Goal: Task Accomplishment & Management: Use online tool/utility

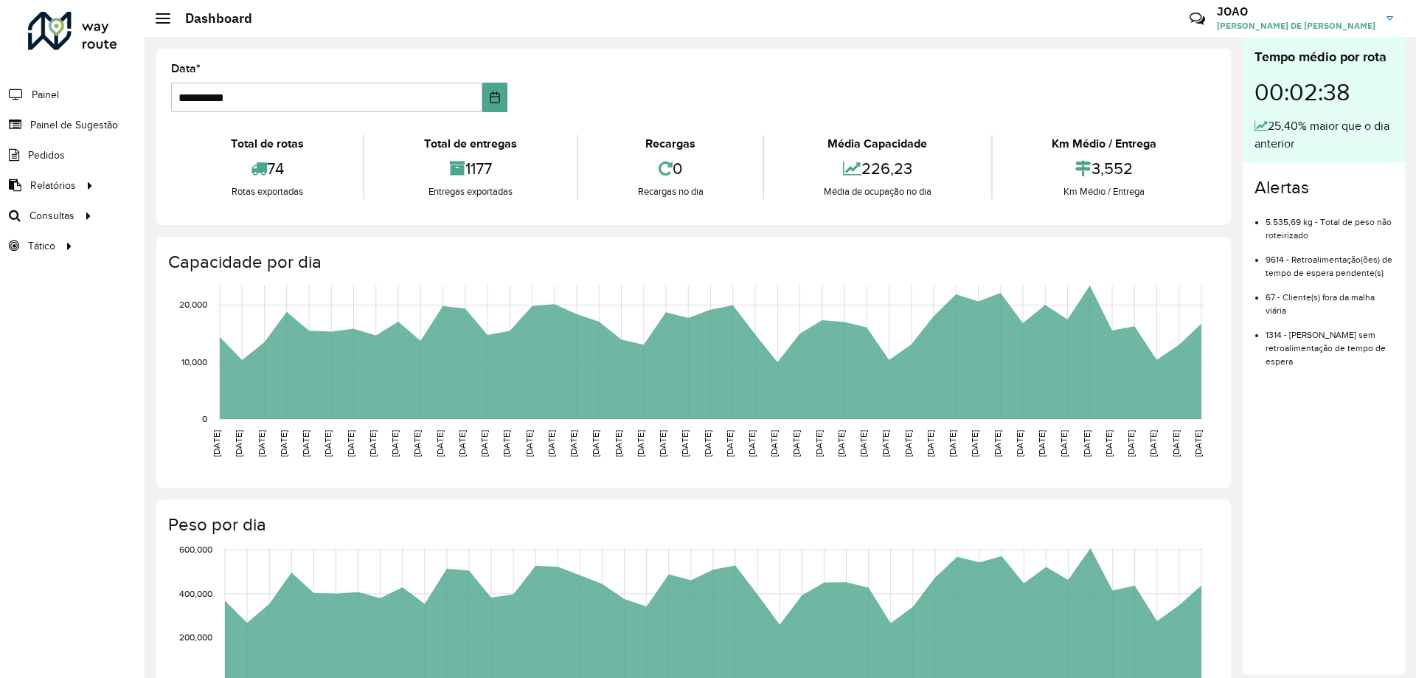
click at [459, 32] on hb-header "Dashboard Críticas? Dúvidas? Elogios? Sugestões? Entre em contato conosco! JOAO…" at bounding box center [780, 18] width 1271 height 37
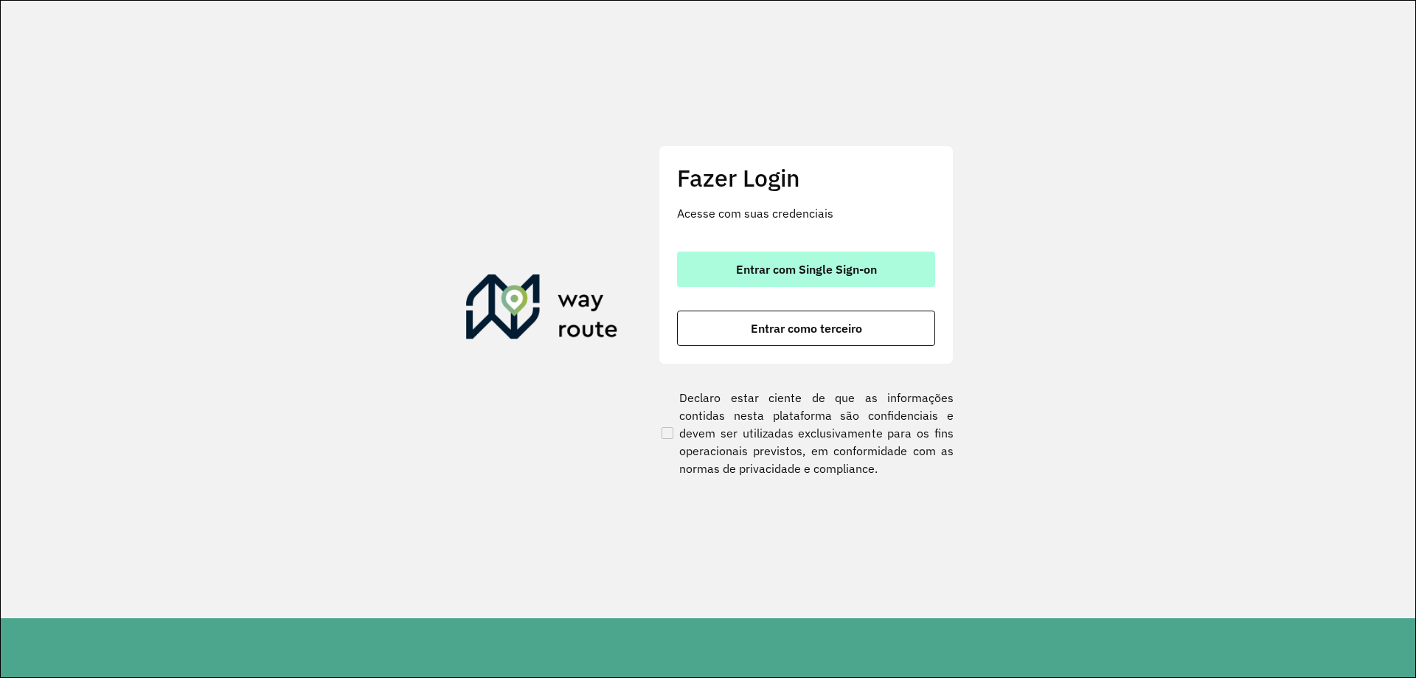
click at [792, 257] on button "Entrar com Single Sign-on" at bounding box center [806, 268] width 258 height 35
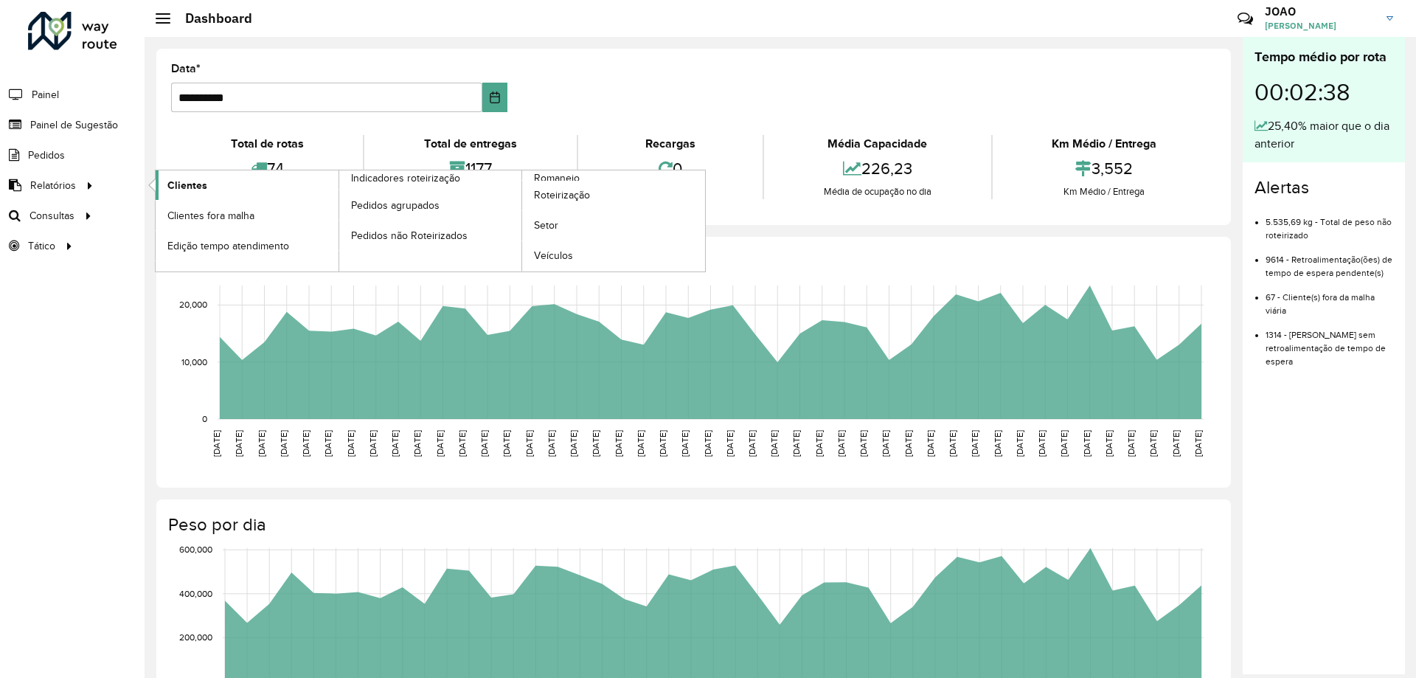
click at [181, 190] on span "Clientes" at bounding box center [187, 185] width 40 height 15
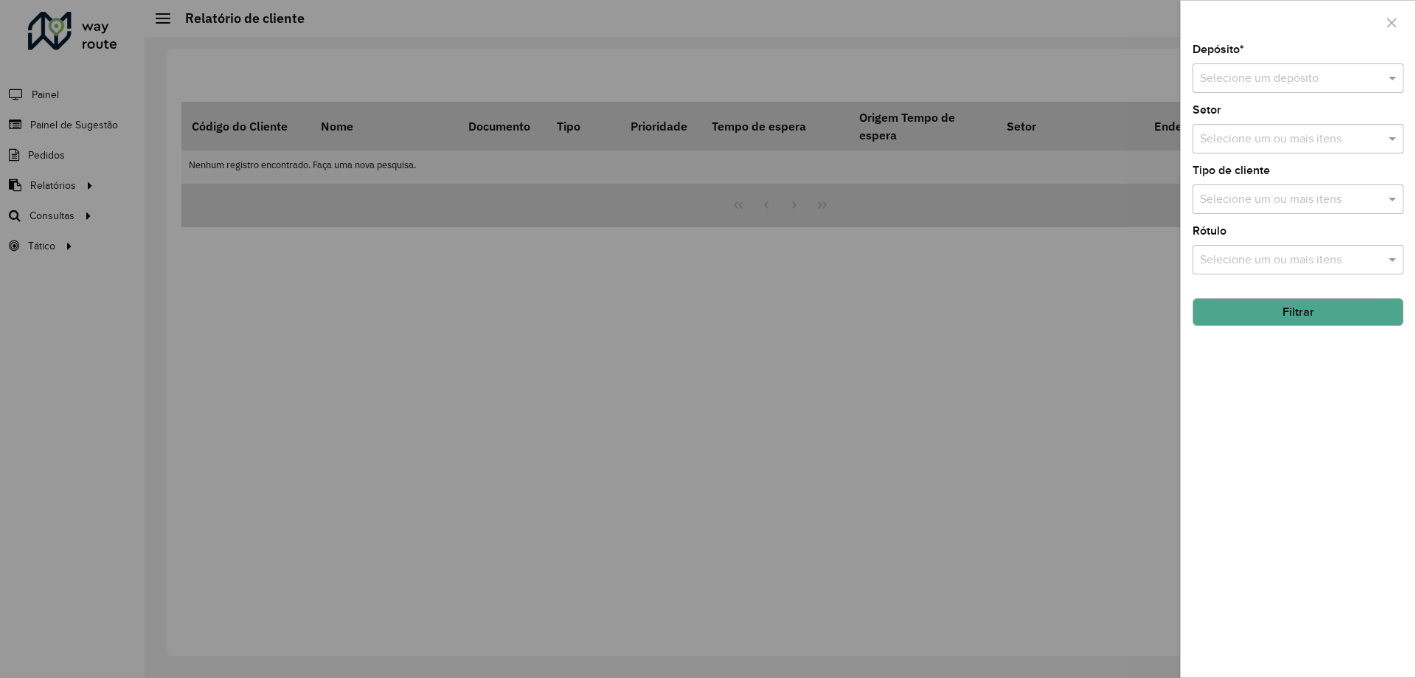
click at [1312, 70] on input "text" at bounding box center [1283, 79] width 167 height 18
click at [1296, 122] on div "CDD Santa Luzia" at bounding box center [1297, 120] width 209 height 25
click at [1293, 140] on input "text" at bounding box center [1290, 140] width 189 height 18
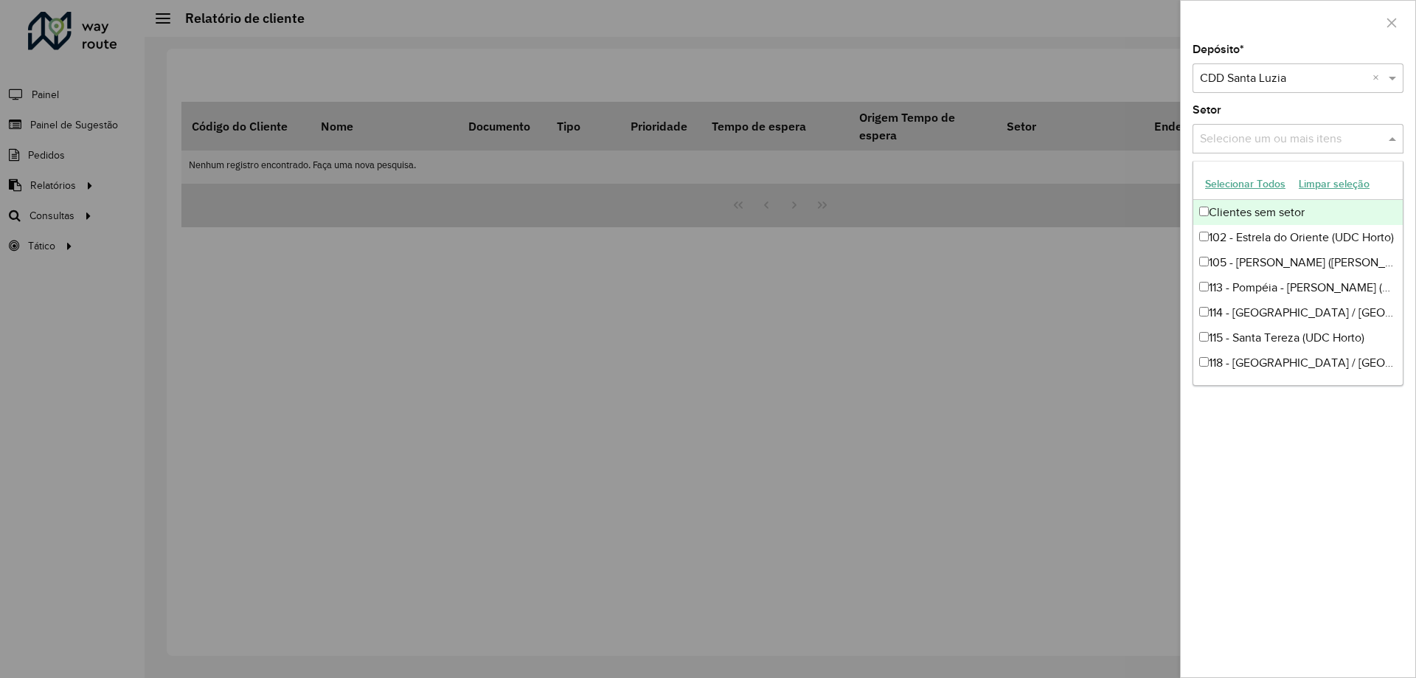
click at [1284, 110] on div "Setor Selecione um ou mais itens" at bounding box center [1297, 129] width 211 height 49
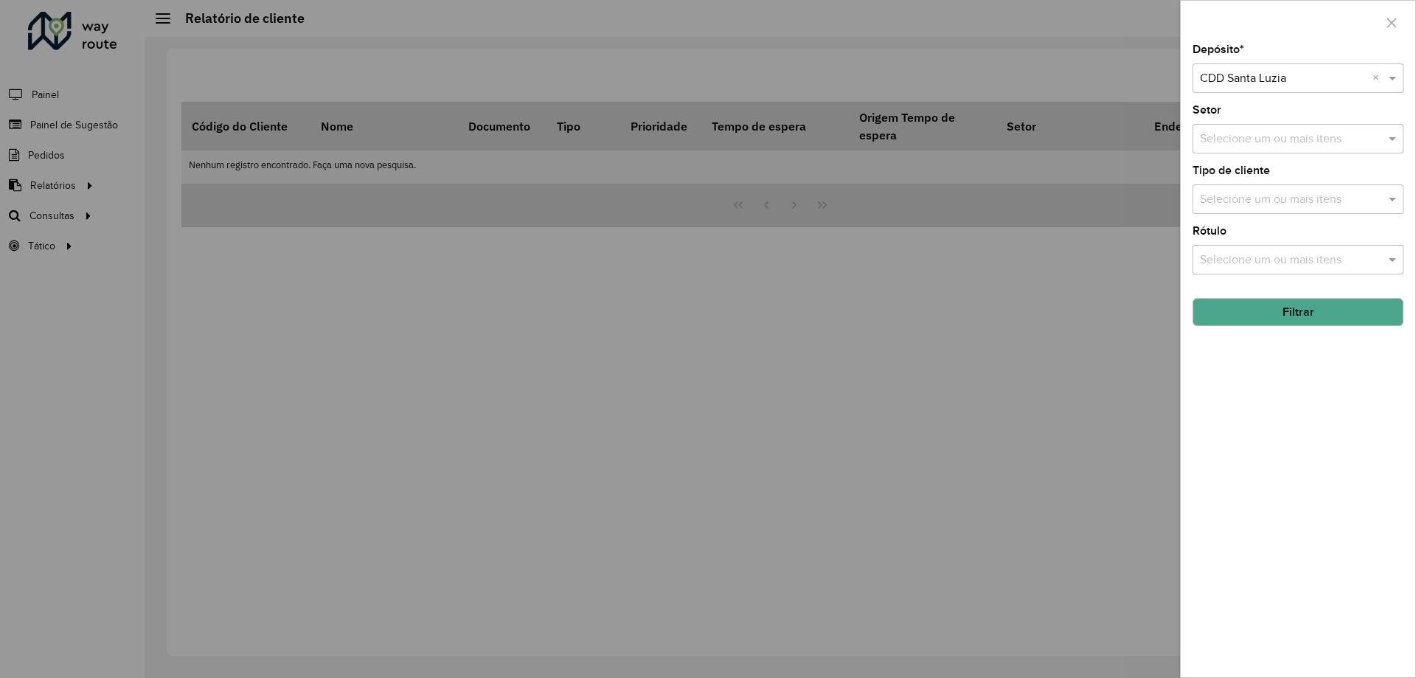
click at [1284, 322] on button "Filtrar" at bounding box center [1297, 312] width 211 height 28
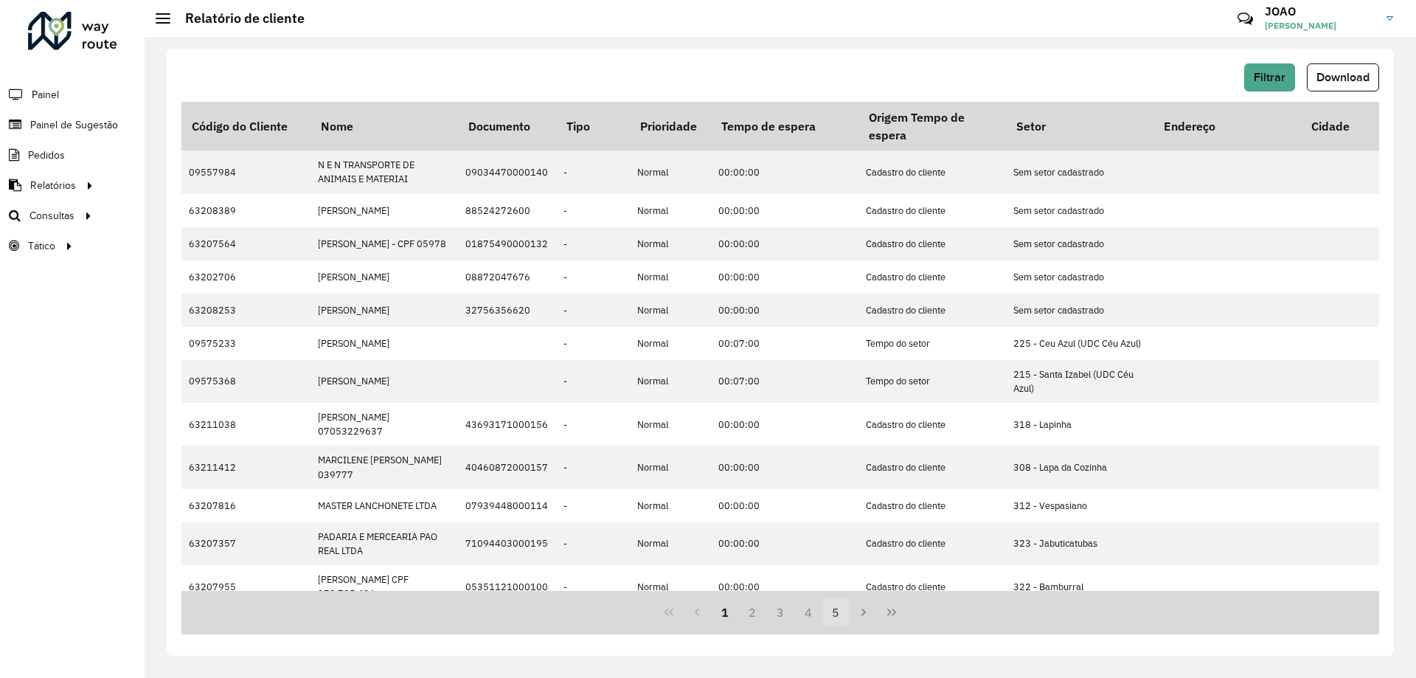
click at [826, 619] on button "5" at bounding box center [836, 612] width 28 height 28
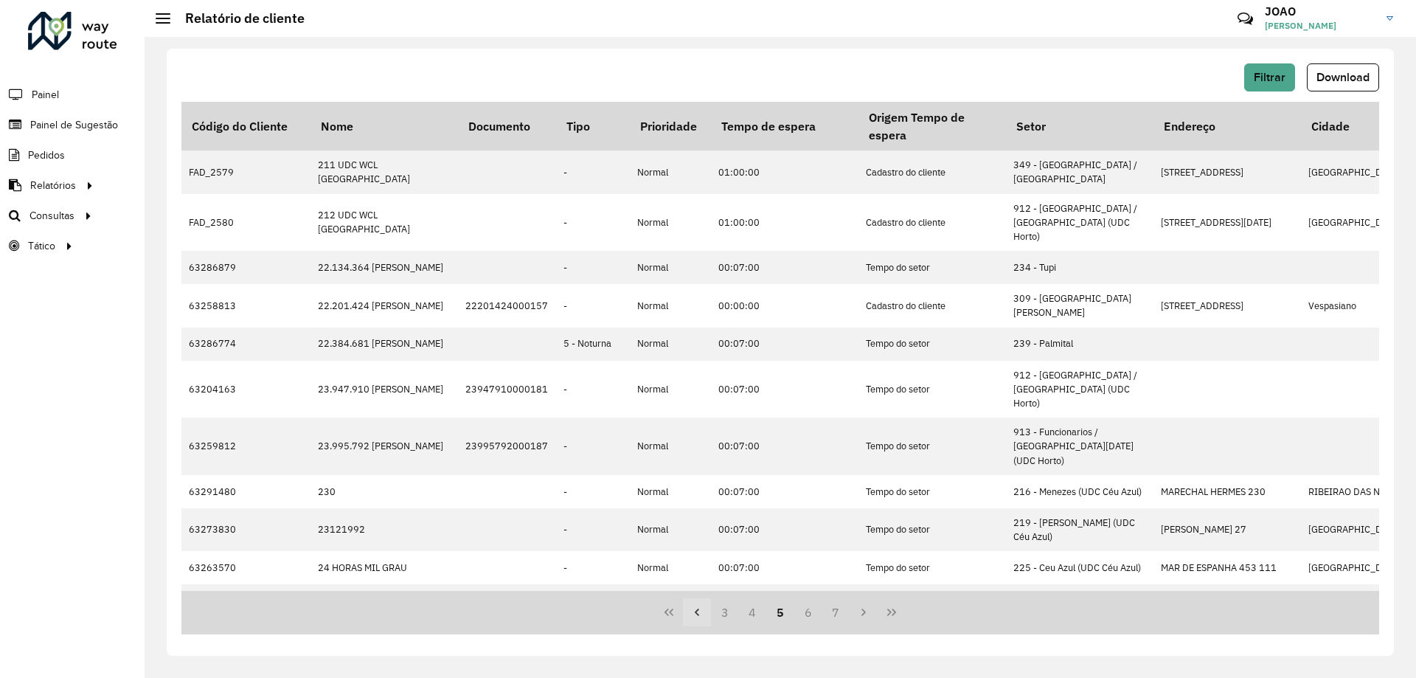
click at [699, 612] on icon "Previous Page" at bounding box center [697, 612] width 12 height 12
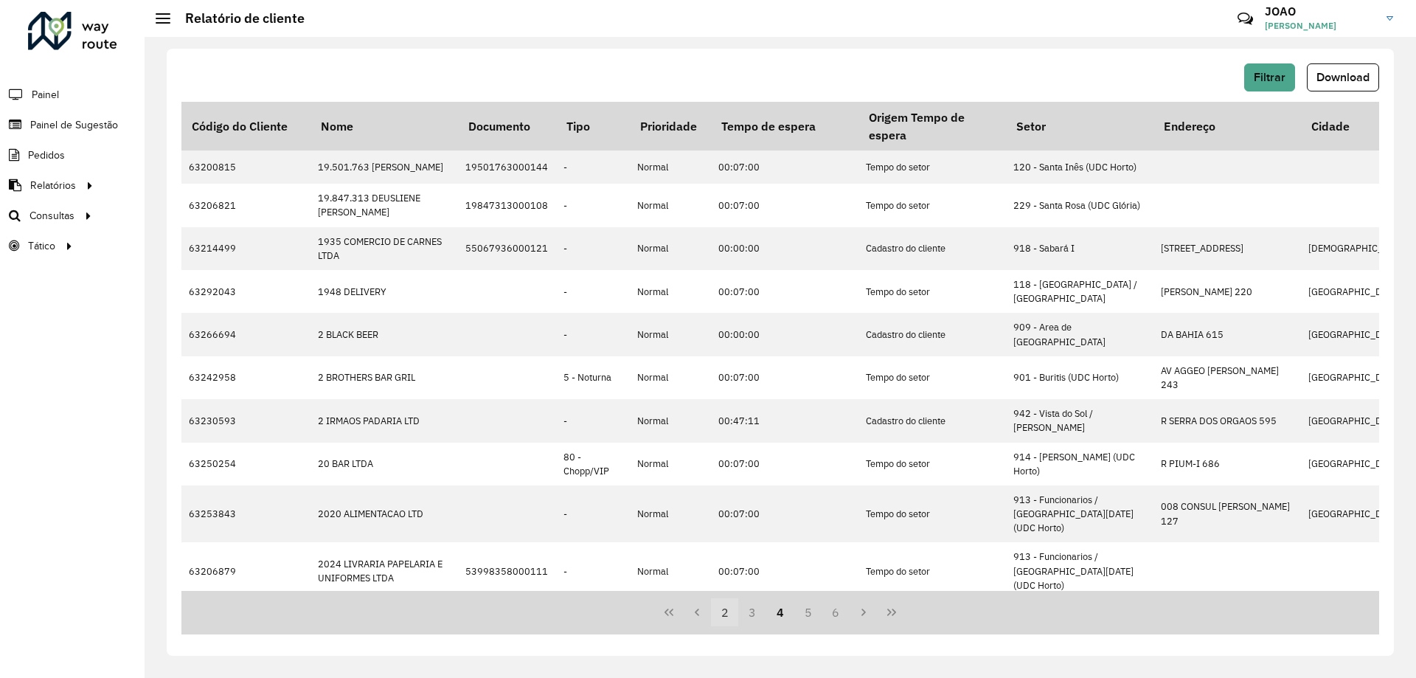
click at [723, 614] on button "2" at bounding box center [725, 612] width 28 height 28
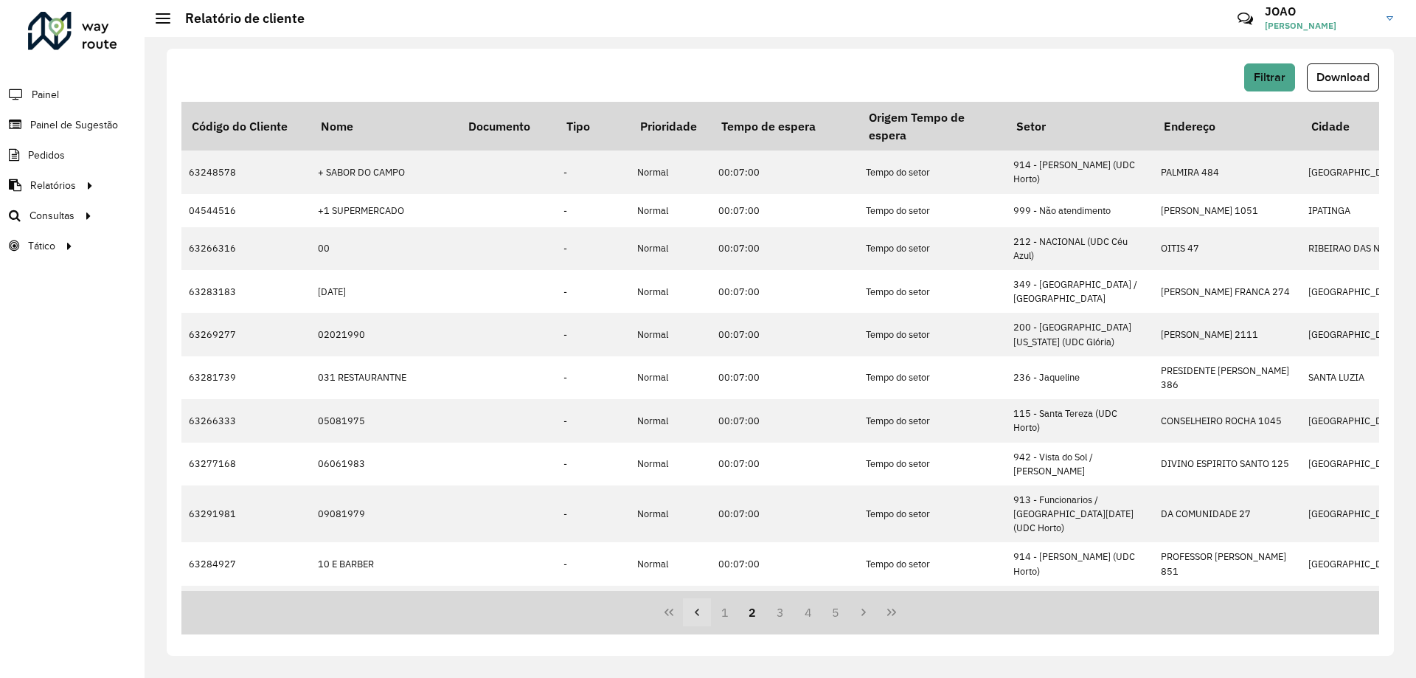
click at [703, 620] on button "Previous Page" at bounding box center [697, 612] width 28 height 28
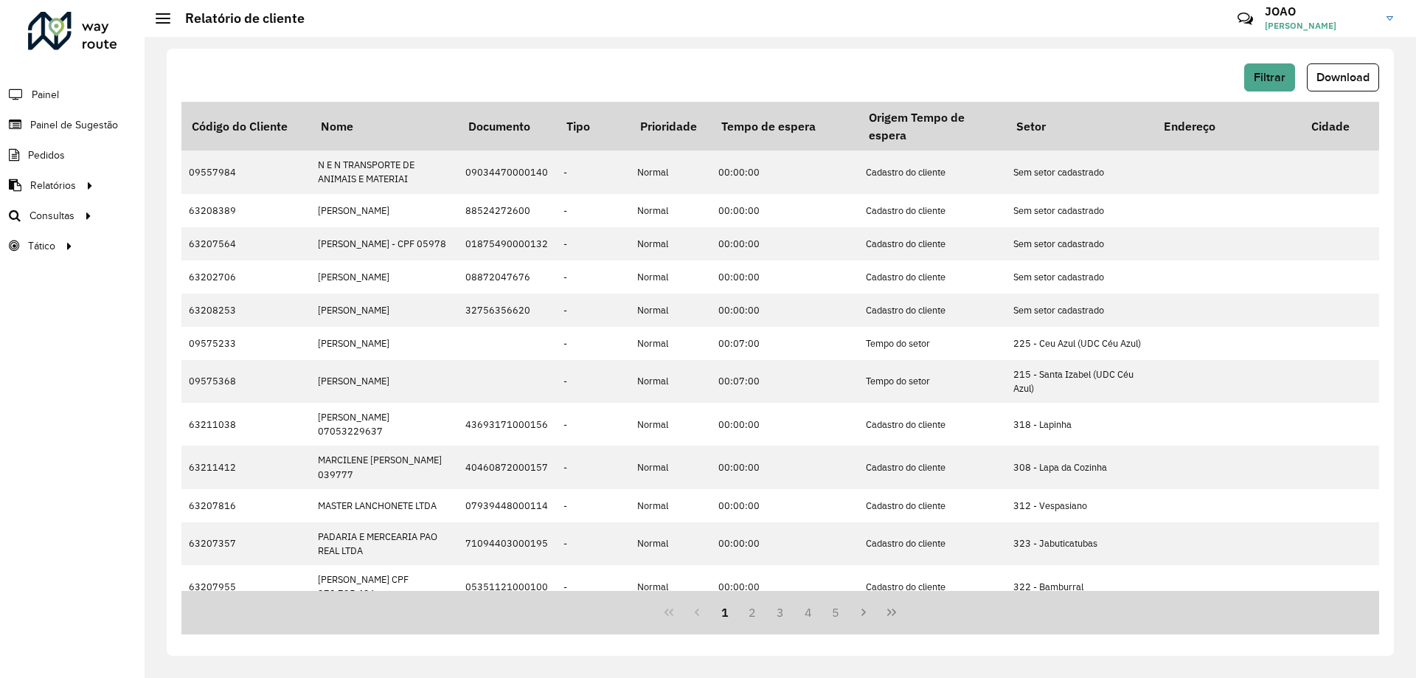
click at [722, 616] on button "1" at bounding box center [725, 612] width 28 height 28
click at [1351, 74] on span "Download" at bounding box center [1342, 77] width 53 height 13
click at [501, 79] on div "Filtrar Download" at bounding box center [780, 77] width 1198 height 28
